Goal: Task Accomplishment & Management: Complete application form

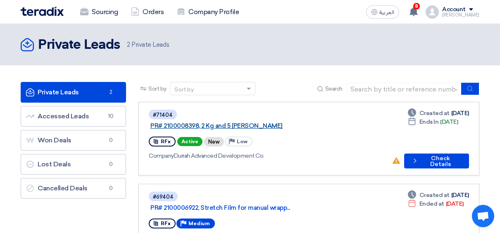
click at [217, 122] on link "PR# 2100008398, 2 Kg and 5 [PERSON_NAME]" at bounding box center [253, 125] width 207 height 7
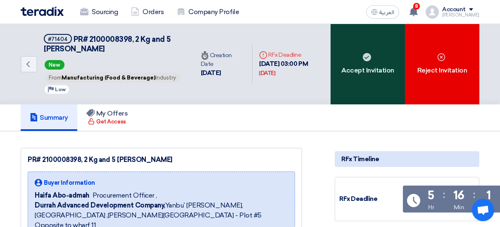
click at [370, 76] on div "Accept Invitation" at bounding box center [368, 64] width 74 height 80
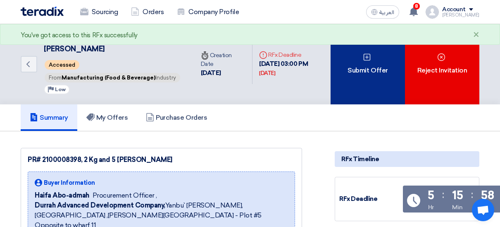
click at [365, 72] on div "Submit Offer" at bounding box center [368, 64] width 74 height 80
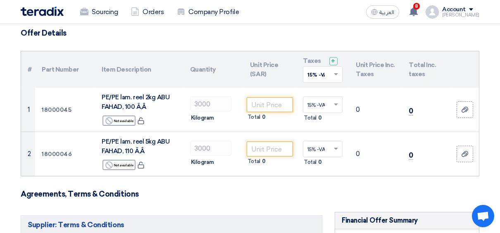
scroll to position [66, 0]
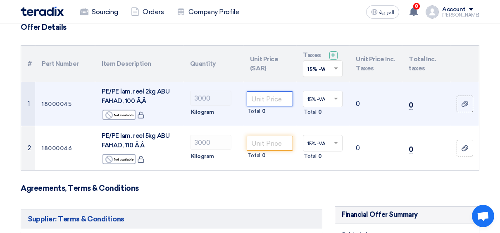
click at [265, 96] on input "number" at bounding box center [270, 98] width 46 height 15
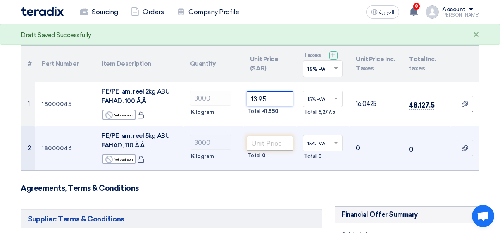
type input "13.95"
click at [258, 144] on input "number" at bounding box center [270, 143] width 46 height 15
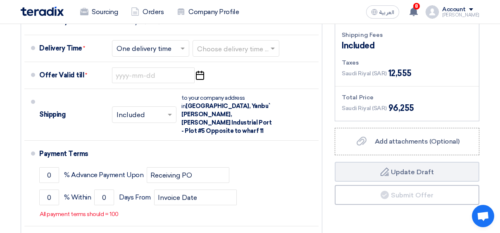
scroll to position [289, 0]
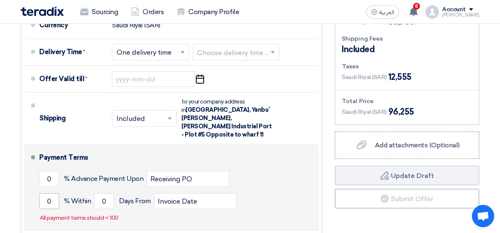
type input "13.95"
drag, startPoint x: 50, startPoint y: 192, endPoint x: 57, endPoint y: 193, distance: 8.0
click at [50, 193] on input "0" at bounding box center [49, 201] width 20 height 16
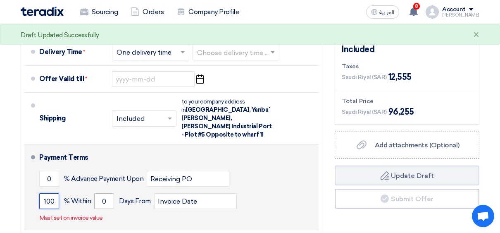
type input "100"
click at [102, 193] on input "0" at bounding box center [104, 201] width 20 height 16
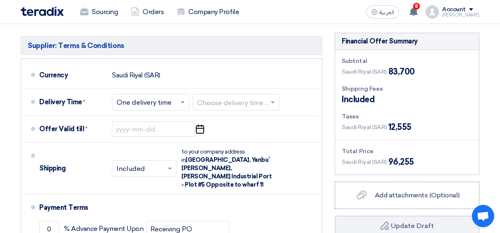
scroll to position [222, 0]
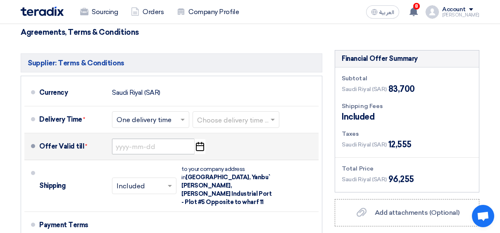
type input "60"
click at [180, 146] on input at bounding box center [153, 146] width 83 height 16
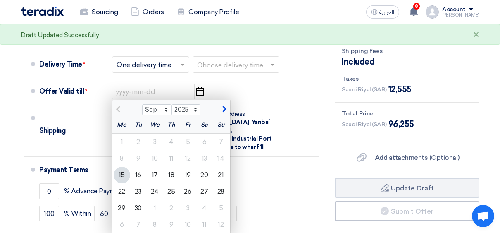
scroll to position [288, 0]
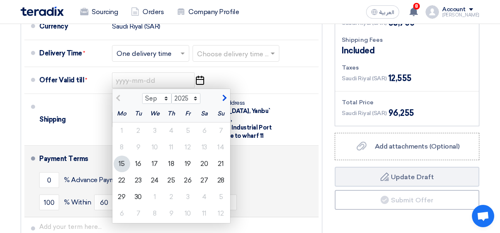
click at [120, 181] on div "22" at bounding box center [122, 180] width 17 height 17
type input "[DATE]"
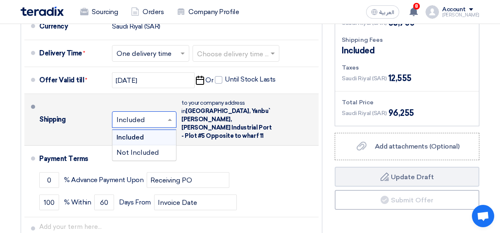
click at [170, 115] on span at bounding box center [171, 119] width 10 height 8
click at [158, 132] on div "Included" at bounding box center [144, 137] width 64 height 15
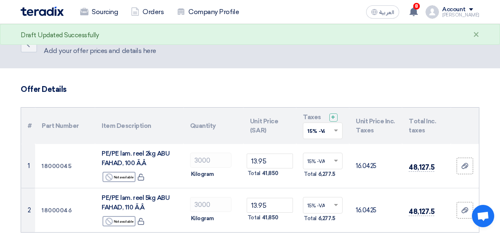
scroll to position [3, 0]
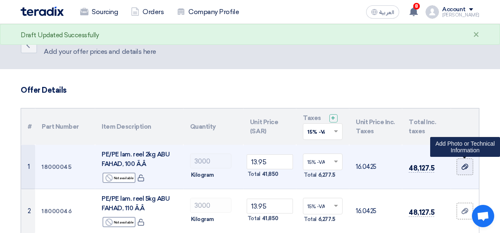
click at [469, 167] on div at bounding box center [465, 167] width 8 height 10
click at [0, 0] on input "file" at bounding box center [0, 0] width 0 height 0
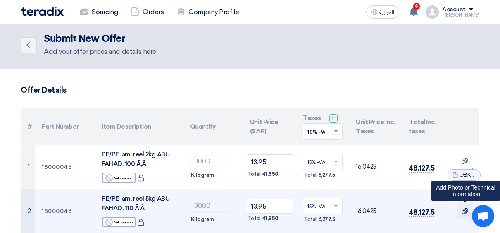
click at [463, 208] on icon at bounding box center [465, 211] width 7 height 7
click at [0, 0] on input "file" at bounding box center [0, 0] width 0 height 0
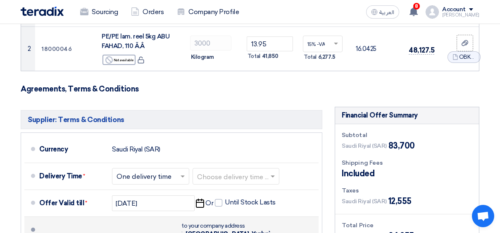
scroll to position [182, 0]
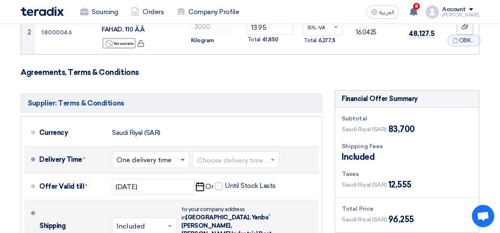
click at [183, 159] on span at bounding box center [183, 160] width 4 height 3
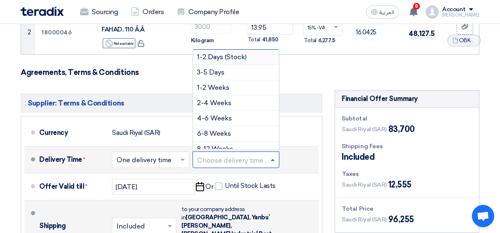
click at [274, 160] on span at bounding box center [273, 160] width 4 height 2
click at [224, 117] on span "4-6 Weeks" at bounding box center [214, 118] width 35 height 8
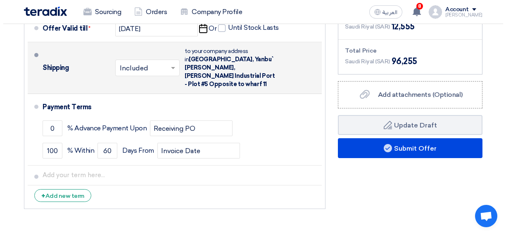
scroll to position [347, 0]
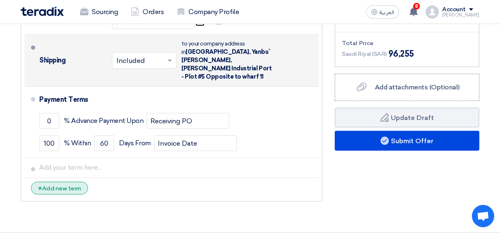
click at [39, 184] on span "+" at bounding box center [40, 188] width 4 height 8
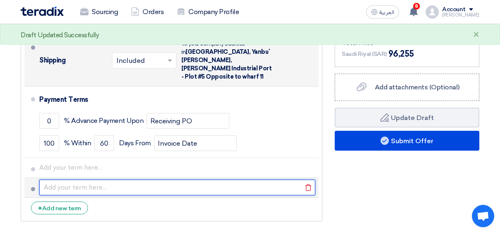
click at [106, 179] on input "text" at bounding box center [177, 187] width 276 height 16
type input "a"
type input "D"
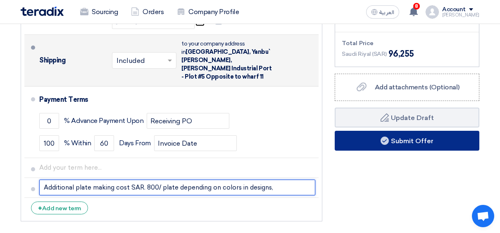
type input "Additional plate making cost SAR. 800/ plate depending on colors in designs,"
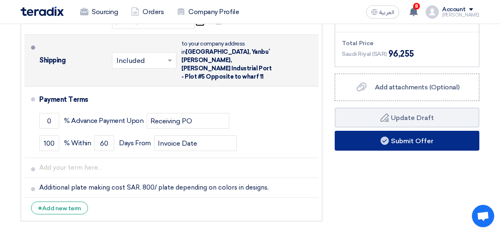
click at [432, 144] on button "Submit Offer" at bounding box center [407, 141] width 145 height 20
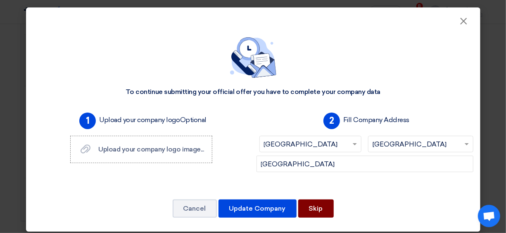
click at [324, 208] on button "Skip" at bounding box center [316, 208] width 36 height 18
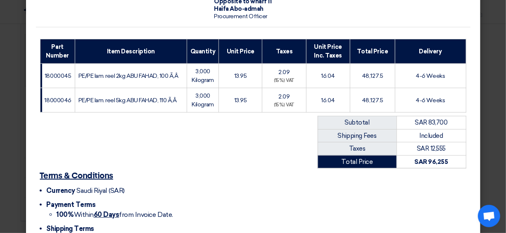
scroll to position [158, 0]
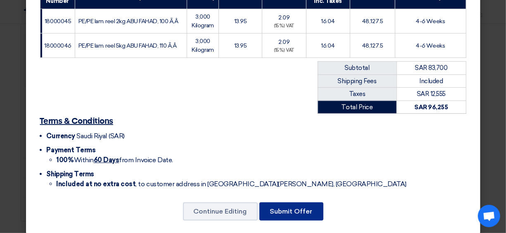
click at [290, 203] on button "Submit Offer" at bounding box center [292, 211] width 64 height 18
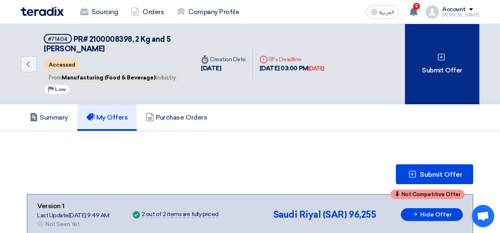
click at [457, 73] on div "Submit Offer" at bounding box center [442, 64] width 74 height 80
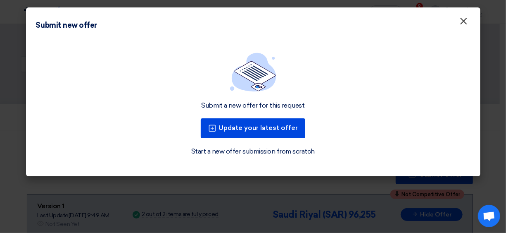
click at [463, 24] on span "×" at bounding box center [464, 23] width 8 height 17
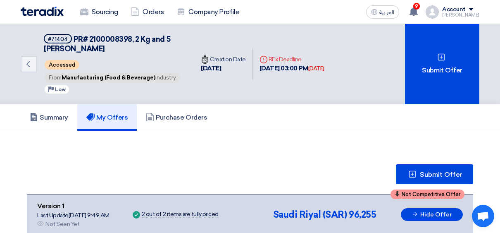
click at [394, 118] on div "Summary My Offers Purchase Orders" at bounding box center [250, 117] width 459 height 26
click at [469, 10] on span at bounding box center [471, 9] width 4 height 2
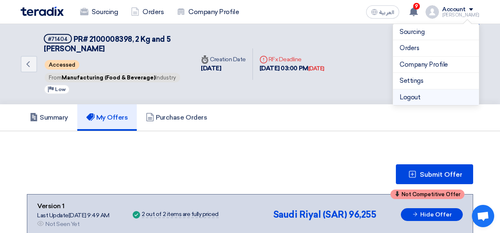
click at [427, 99] on li "Logout" at bounding box center [436, 97] width 86 height 16
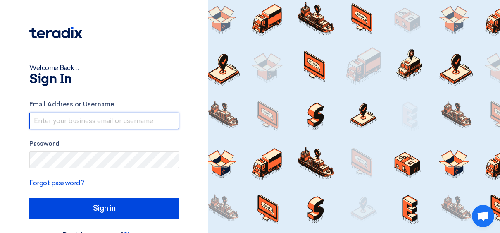
type input "[EMAIL_ADDRESS][DOMAIN_NAME]"
